Goal: Task Accomplishment & Management: Complete application form

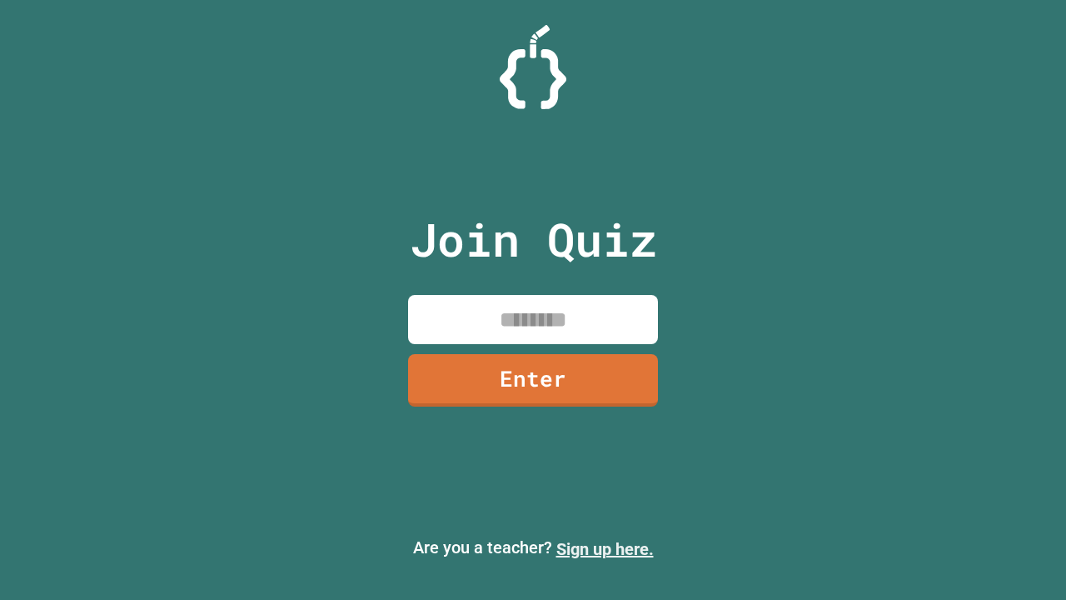
click at [597, 549] on link "Sign up here." at bounding box center [604, 549] width 97 height 20
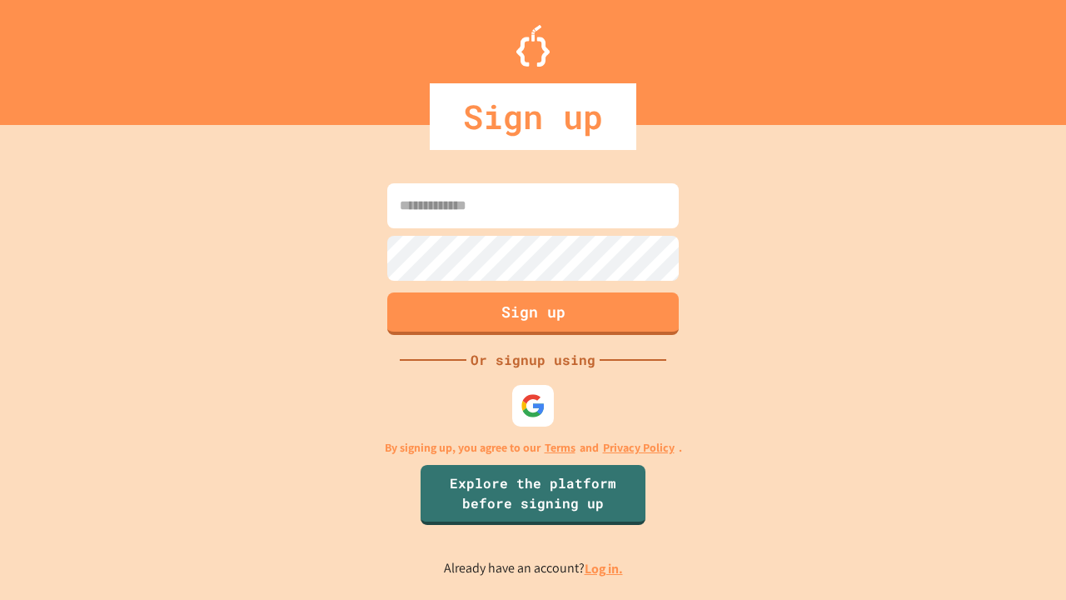
click at [605, 568] on link "Log in." at bounding box center [604, 568] width 38 height 17
